Goal: Information Seeking & Learning: Learn about a topic

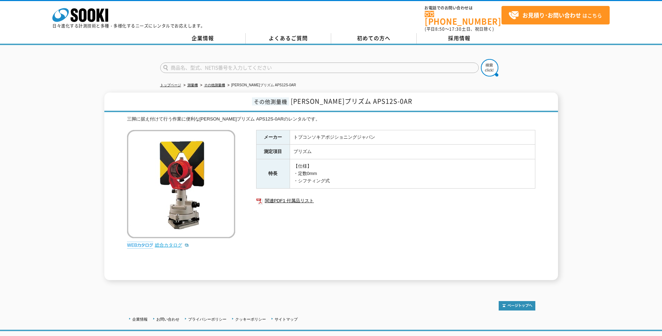
click at [164, 242] on link "総合カタログ" at bounding box center [172, 244] width 34 height 5
click at [485, 213] on div "メーカー トプコンソキアポジショニングジャパン 測定項目 プリズム 特長 【仕様】 ・定数0mm ・シフティング式 関連PDF1 付属品リスト" at bounding box center [395, 205] width 279 height 150
click at [626, 159] on div "その他測量機 一素子プリズム APS12S-0AR 三脚に据え付けて行う作業に便利な一素子プリズム APS12S-0ARのレンタルです。 総合カタログ メーカ…" at bounding box center [331, 187] width 662 height 188
click at [356, 96] on span "[PERSON_NAME]プリズム APS12S-0AR" at bounding box center [352, 100] width 122 height 9
click at [355, 211] on div "メーカー トプコンソキアポジショニングジャパン 測定項目 プリズム 特長 【仕様】 ・定数0mm ・シフティング式 関連PDF1 付属品リスト" at bounding box center [395, 205] width 279 height 150
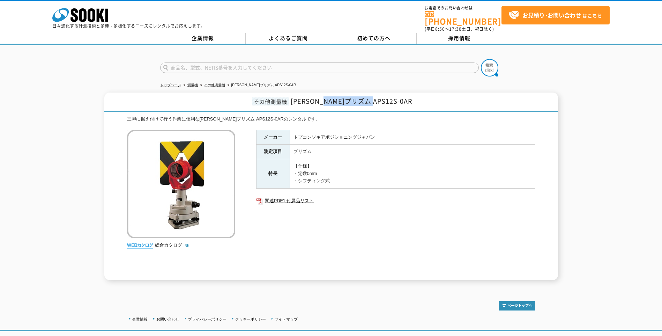
drag, startPoint x: 356, startPoint y: 95, endPoint x: 401, endPoint y: 99, distance: 44.9
click at [401, 99] on h1 "その他測量機 [PERSON_NAME]プリズム APS12S-0AR" at bounding box center [331, 103] width 454 height 20
drag, startPoint x: 401, startPoint y: 99, endPoint x: 393, endPoint y: 99, distance: 8.4
copy span "APS12S-0AR"
